Goal: Check status: Check status

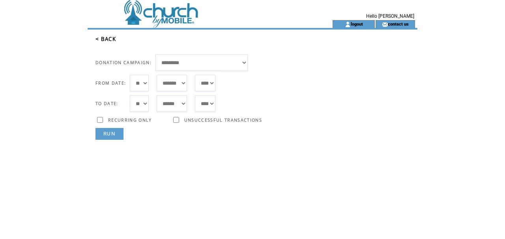
select select "***"
select select "*"
click at [110, 132] on link "RUN" at bounding box center [109, 134] width 28 height 12
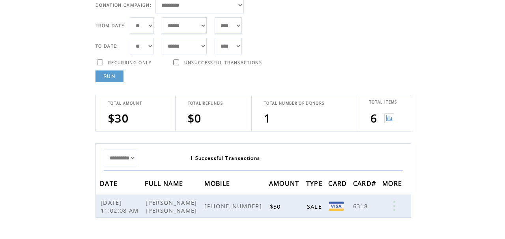
scroll to position [59, 0]
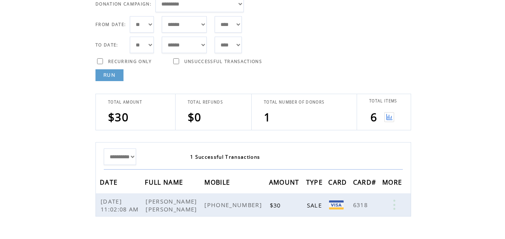
click at [391, 117] on img at bounding box center [389, 117] width 10 height 10
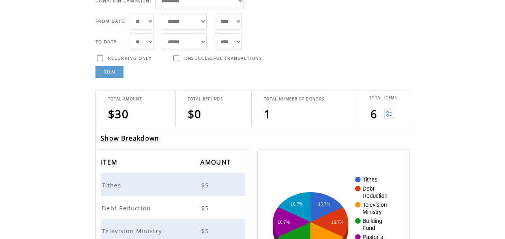
scroll to position [68, 0]
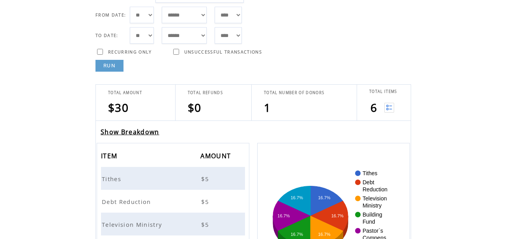
click at [145, 130] on link "Show Breakdown" at bounding box center [130, 132] width 59 height 9
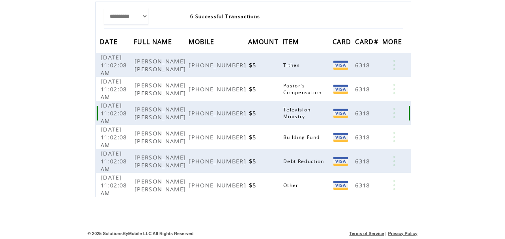
scroll to position [200, 0]
